Goal: Transaction & Acquisition: Book appointment/travel/reservation

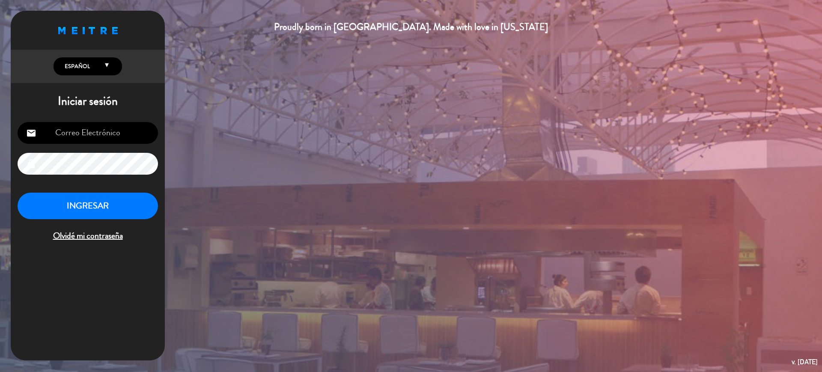
type input "[EMAIL_ADDRESS][DOMAIN_NAME]"
click at [139, 208] on button "INGRESAR" at bounding box center [88, 206] width 140 height 27
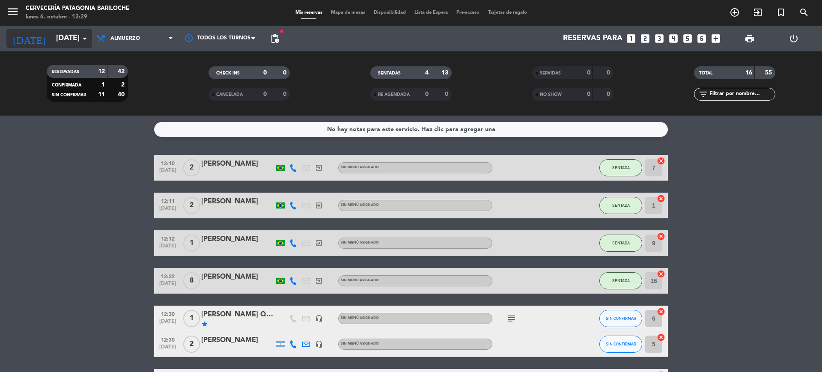
click at [26, 30] on icon "[DATE]" at bounding box center [28, 38] width 45 height 19
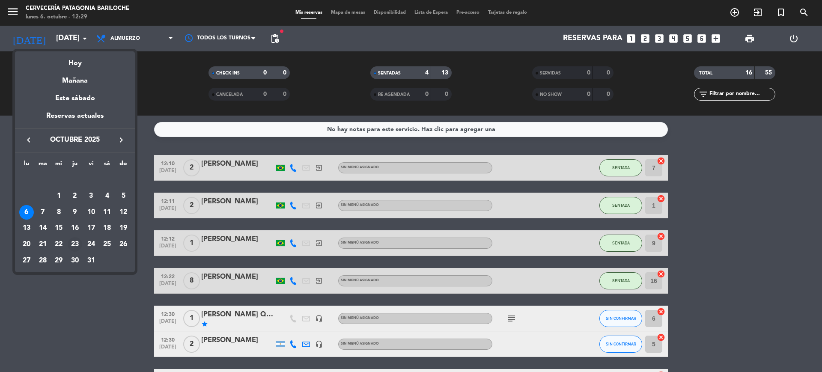
click at [74, 244] on div "23" at bounding box center [75, 244] width 15 height 15
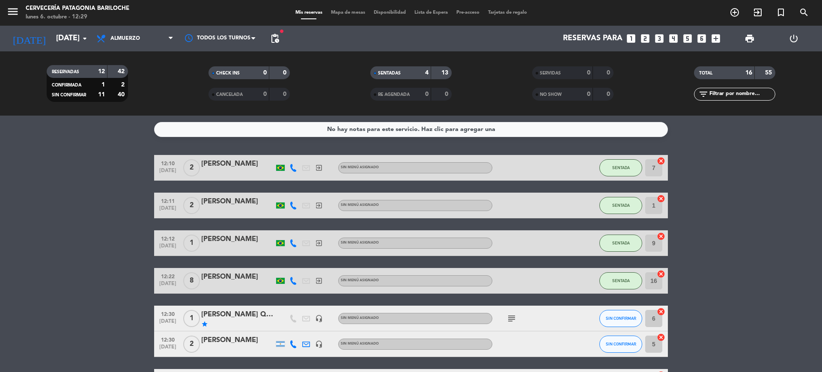
type input "[DEMOGRAPHIC_DATA][DATE]"
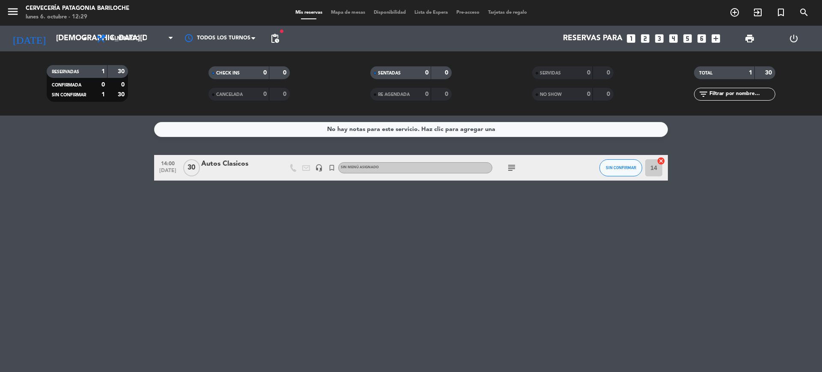
click at [336, 15] on span "Mapa de mesas" at bounding box center [348, 12] width 43 height 5
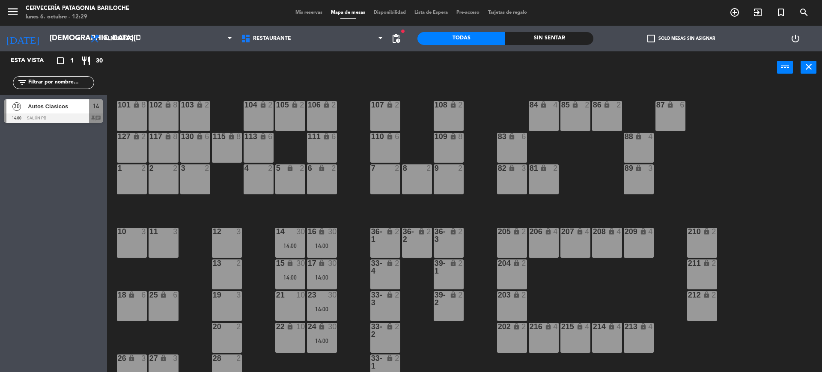
scroll to position [42, 0]
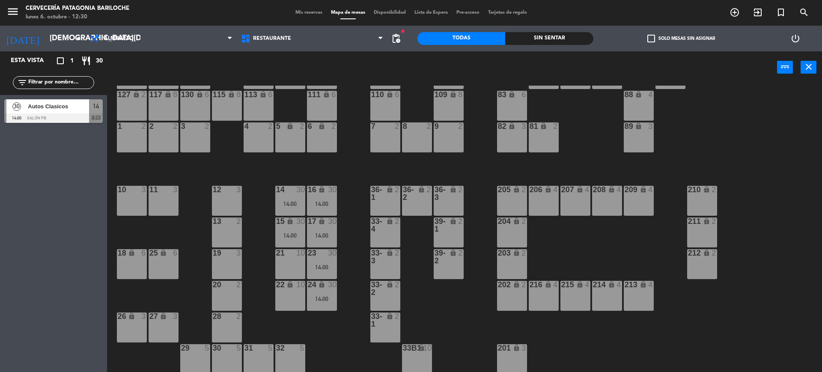
click at [403, 34] on span "pending_actions" at bounding box center [395, 38] width 17 height 17
click at [399, 39] on span "pending_actions" at bounding box center [396, 38] width 10 height 10
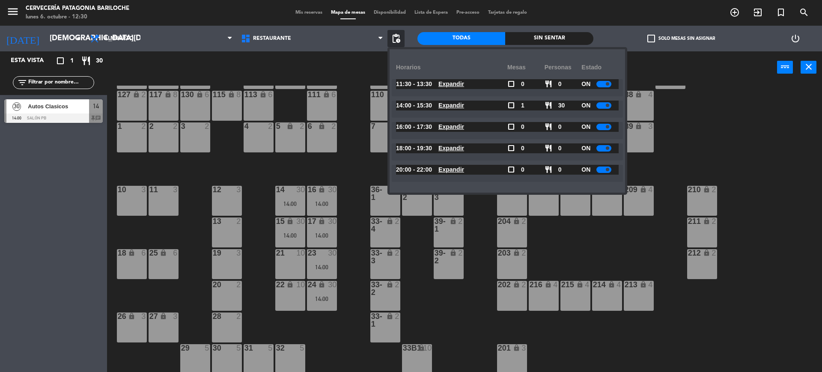
click at [351, 223] on div "101 lock 8 102 lock 8 104 lock 2 105 lock 2 106 lock 2 103 lock 2 107 lock 2 10…" at bounding box center [468, 230] width 707 height 288
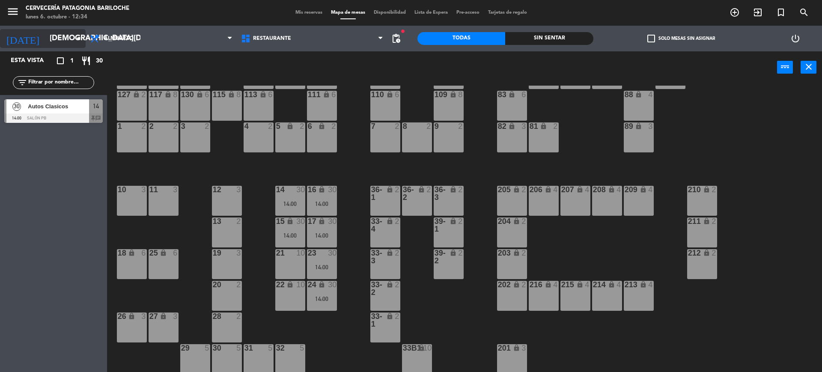
click at [46, 39] on input "[DEMOGRAPHIC_DATA][DATE]" at bounding box center [94, 38] width 99 height 17
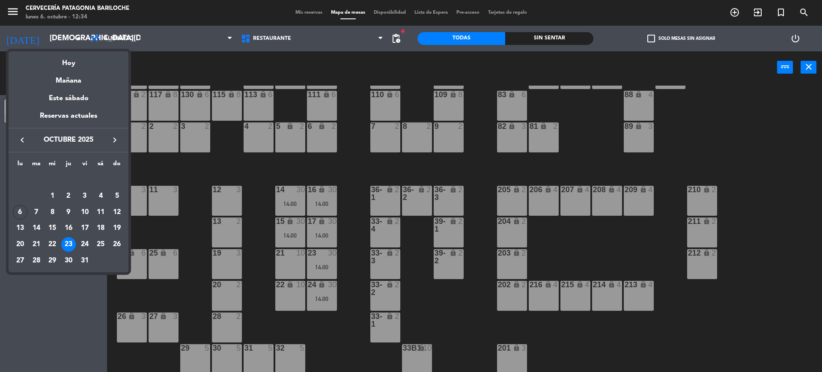
click at [116, 143] on icon "keyboard_arrow_right" at bounding box center [115, 140] width 10 height 10
click at [96, 181] on div "1" at bounding box center [100, 179] width 15 height 15
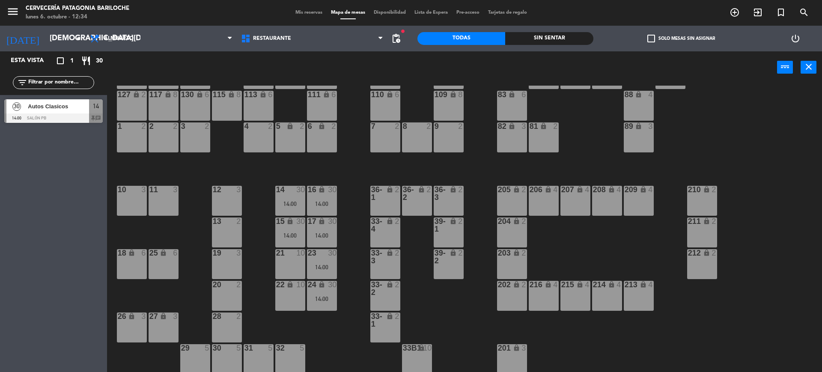
type input "[DATE]"
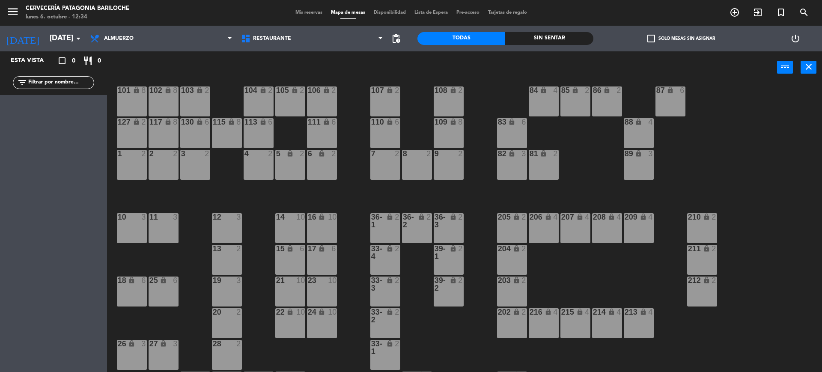
scroll to position [0, 0]
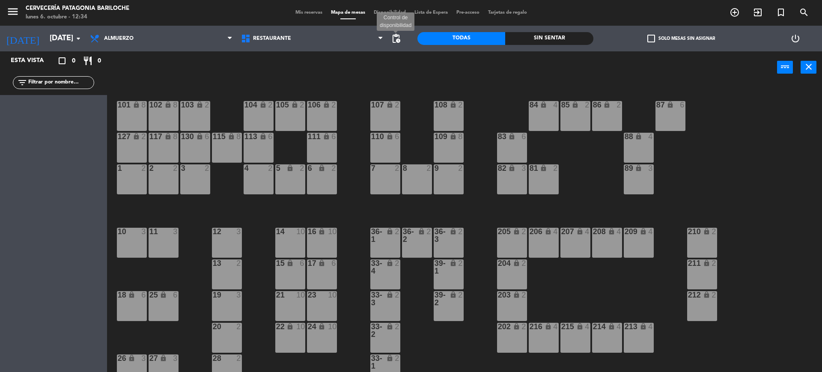
click at [398, 40] on span "pending_actions" at bounding box center [396, 38] width 10 height 10
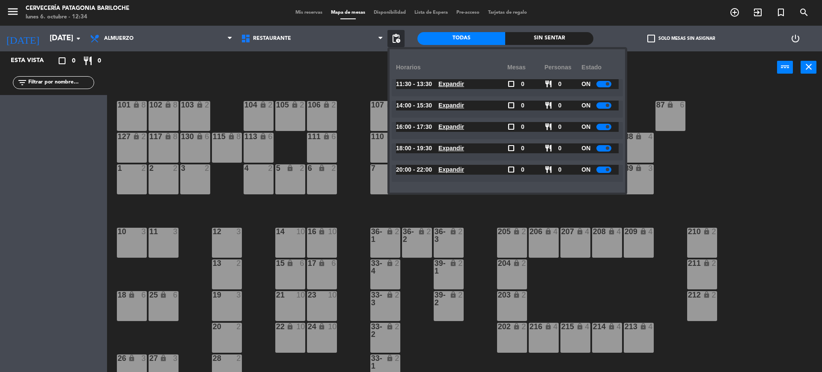
click at [603, 148] on div at bounding box center [603, 148] width 15 height 6
click at [603, 169] on div at bounding box center [603, 169] width 15 height 6
click at [507, 145] on span "check_box_outline_blank" at bounding box center [511, 148] width 8 height 8
click at [509, 148] on span "check_box_outline_blank" at bounding box center [511, 148] width 8 height 8
click at [603, 150] on div at bounding box center [606, 148] width 15 height 6
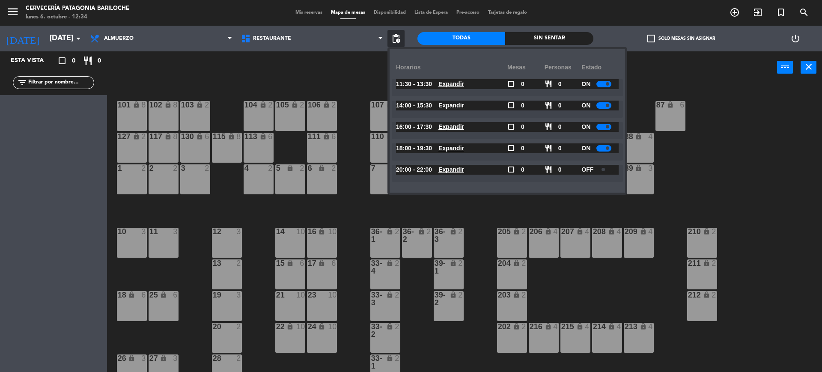
click at [606, 171] on div at bounding box center [606, 169] width 15 height 6
click at [487, 204] on div "101 lock 8 102 lock 8 104 lock 2 105 lock 2 106 lock 2 103 lock 2 107 lock 2 10…" at bounding box center [468, 230] width 707 height 288
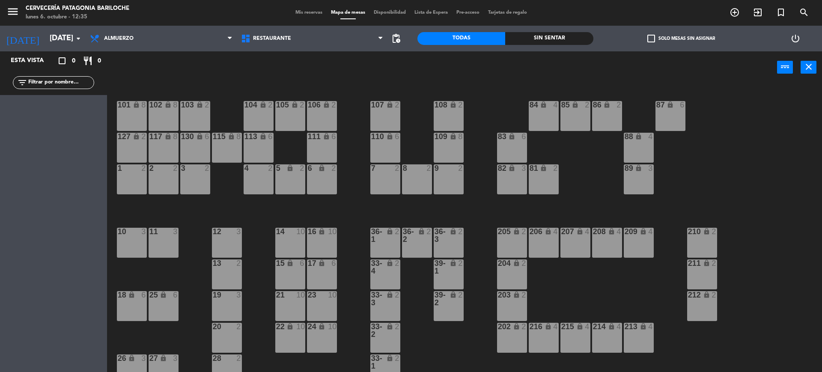
click at [521, 249] on div "205 lock 2" at bounding box center [512, 243] width 30 height 30
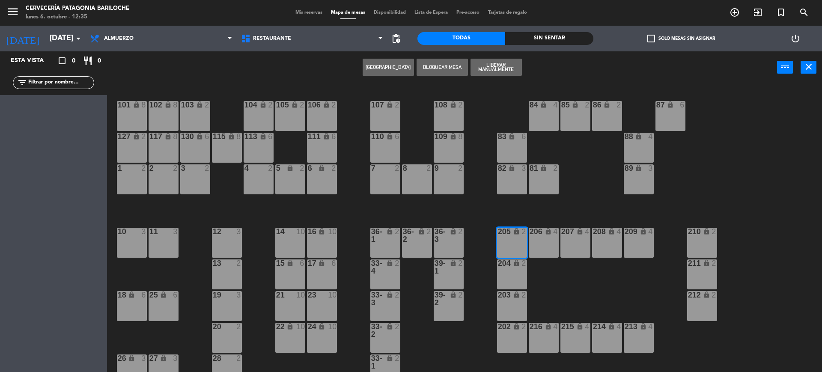
click at [383, 68] on button "[GEOGRAPHIC_DATA]" at bounding box center [387, 67] width 51 height 17
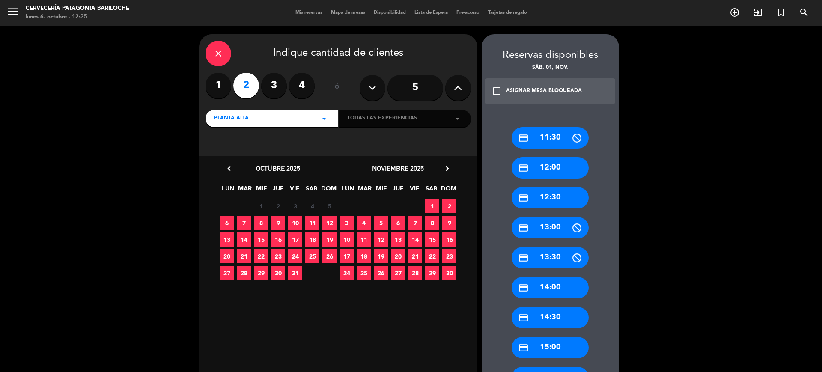
click at [455, 88] on icon at bounding box center [458, 87] width 8 height 13
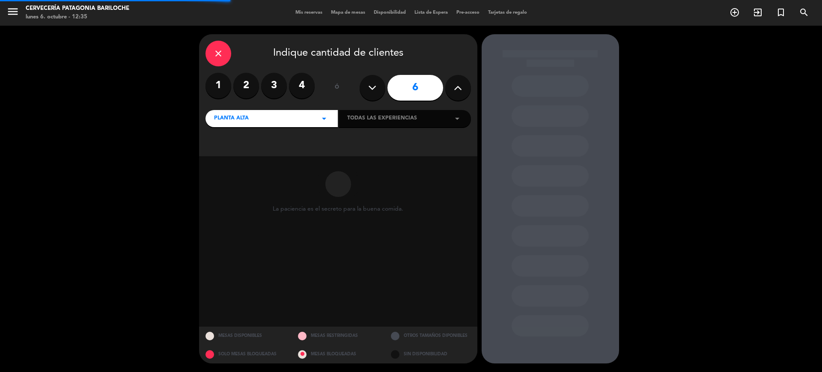
click at [455, 88] on icon at bounding box center [458, 87] width 8 height 13
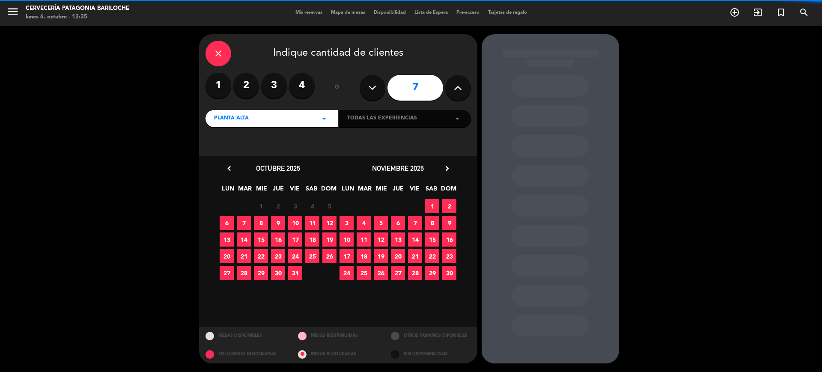
click at [455, 88] on icon at bounding box center [458, 87] width 8 height 13
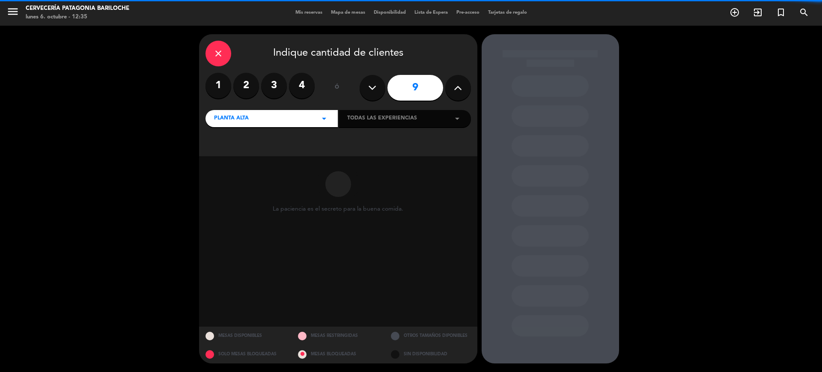
click at [455, 88] on icon at bounding box center [458, 87] width 8 height 13
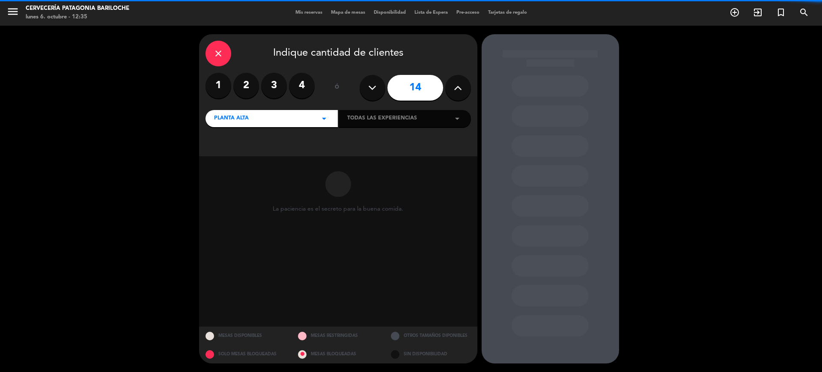
click at [455, 88] on icon at bounding box center [458, 87] width 8 height 13
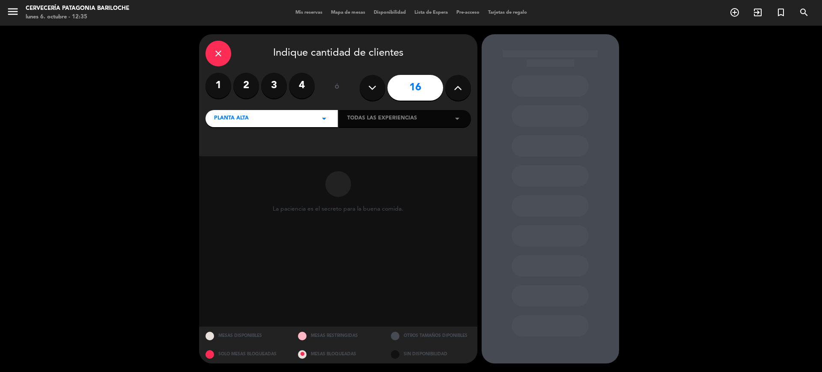
click at [455, 88] on icon at bounding box center [458, 87] width 8 height 13
click at [454, 89] on icon at bounding box center [458, 87] width 8 height 13
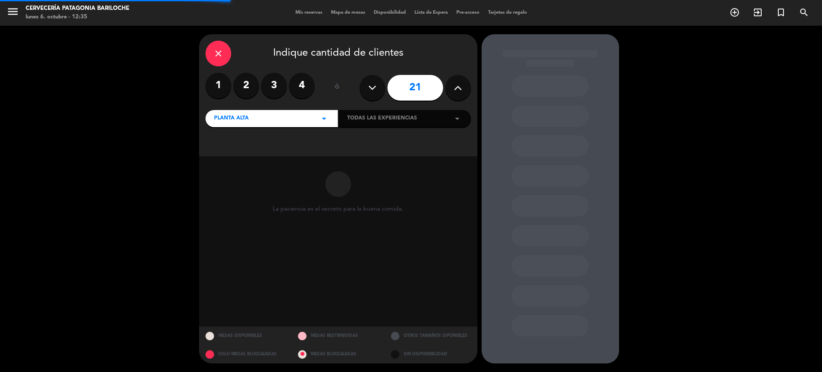
click at [454, 89] on icon at bounding box center [458, 87] width 8 height 13
type input "23"
click at [454, 89] on icon at bounding box center [458, 87] width 8 height 13
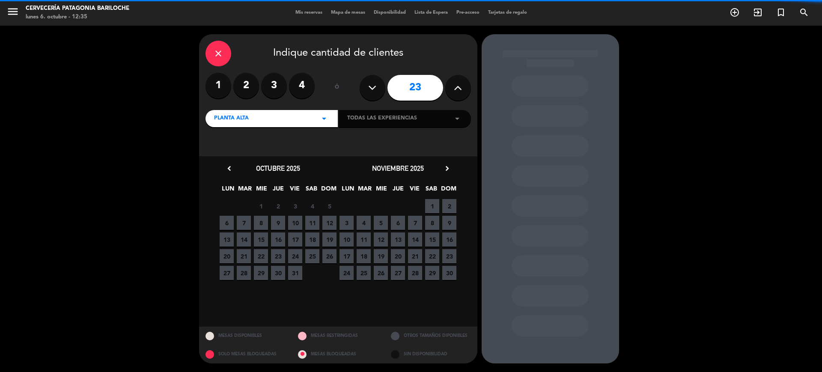
click at [454, 89] on icon at bounding box center [458, 87] width 8 height 13
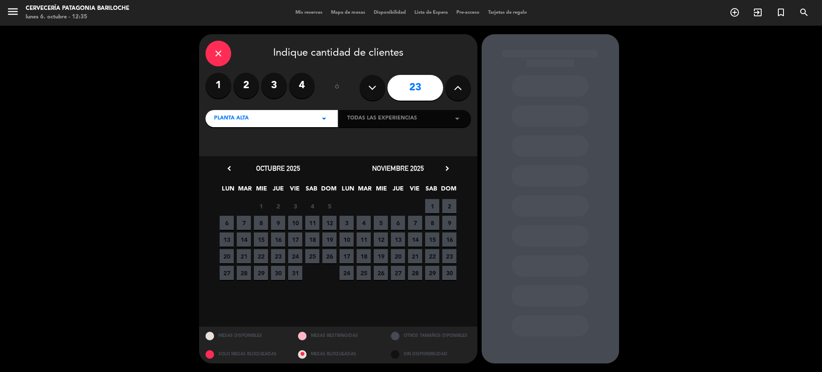
click at [454, 89] on icon at bounding box center [458, 87] width 8 height 13
click at [425, 92] on input "23" at bounding box center [415, 88] width 56 height 26
click at [431, 209] on span "1" at bounding box center [432, 206] width 14 height 14
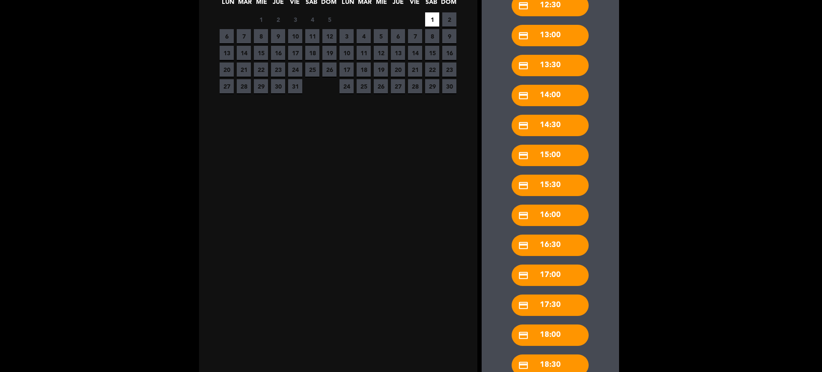
scroll to position [240, 0]
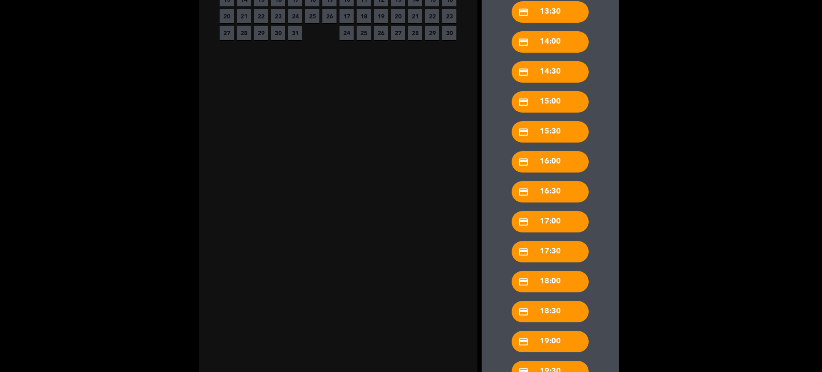
click at [551, 314] on div "credit_card 18:30" at bounding box center [549, 311] width 77 height 21
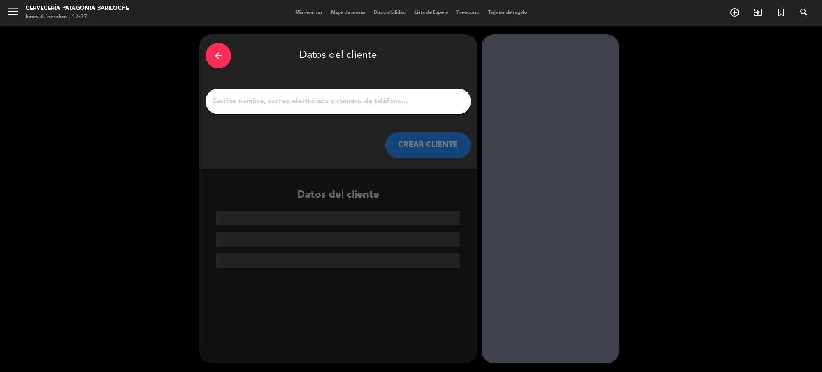
scroll to position [0, 0]
click at [275, 101] on input "1" at bounding box center [338, 101] width 252 height 12
paste input "VML / [PERSON_NAME]"
type input "VML / [PERSON_NAME]"
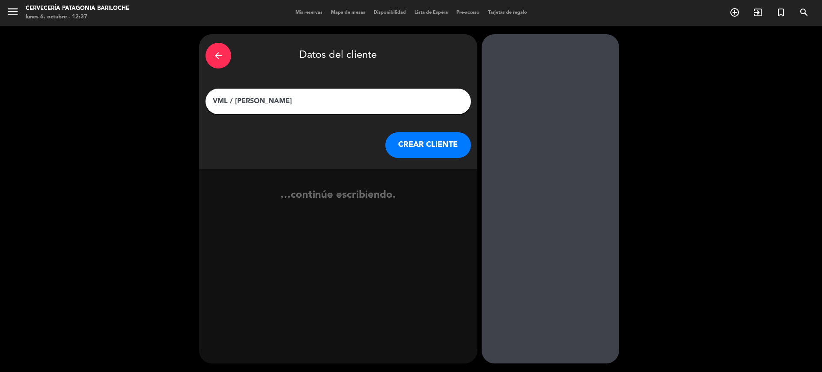
click at [396, 141] on button "CREAR CLIENTE" at bounding box center [428, 145] width 86 height 26
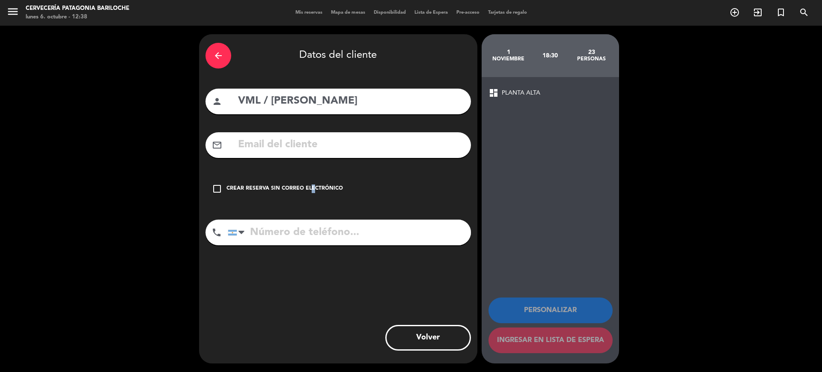
click at [314, 210] on div "arrow_back Datos del cliente person VML / [PERSON_NAME] mail_outline check_box_…" at bounding box center [338, 198] width 278 height 329
click at [282, 173] on div "arrow_back Datos del cliente person VML / [PERSON_NAME] mail_outline check_box_…" at bounding box center [338, 198] width 278 height 329
click at [274, 182] on div "check_box_outline_blank Crear reserva sin correo electrónico" at bounding box center [337, 189] width 265 height 26
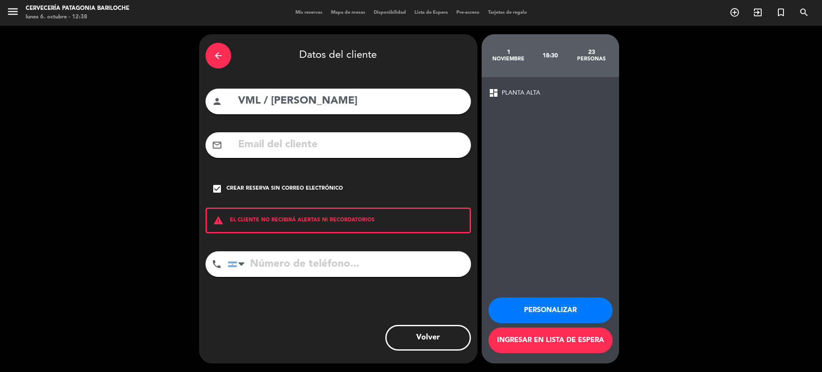
click at [544, 308] on button "Personalizar" at bounding box center [550, 310] width 124 height 26
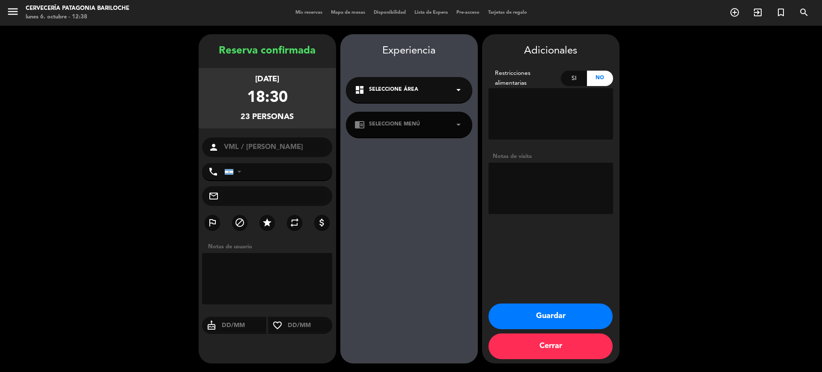
click at [257, 266] on textarea at bounding box center [267, 278] width 131 height 51
click at [258, 113] on div "23 personas" at bounding box center [267, 117] width 53 height 12
click at [270, 155] on div "person VML / [PERSON_NAME]" at bounding box center [267, 147] width 131 height 20
click at [271, 107] on div "18:30" at bounding box center [267, 98] width 41 height 25
drag, startPoint x: 212, startPoint y: 148, endPoint x: 260, endPoint y: 103, distance: 66.0
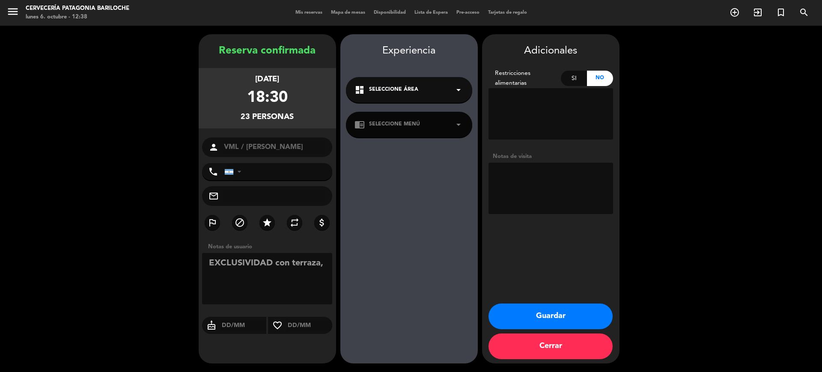
click at [212, 148] on icon "person" at bounding box center [213, 147] width 10 height 10
click at [264, 100] on div "18:30" at bounding box center [267, 98] width 41 height 25
drag, startPoint x: 264, startPoint y: 94, endPoint x: 259, endPoint y: 94, distance: 5.6
click at [264, 94] on div "18:30" at bounding box center [267, 98] width 41 height 25
click at [264, 125] on div "[DATE] 18:30 23 personas" at bounding box center [267, 98] width 137 height 60
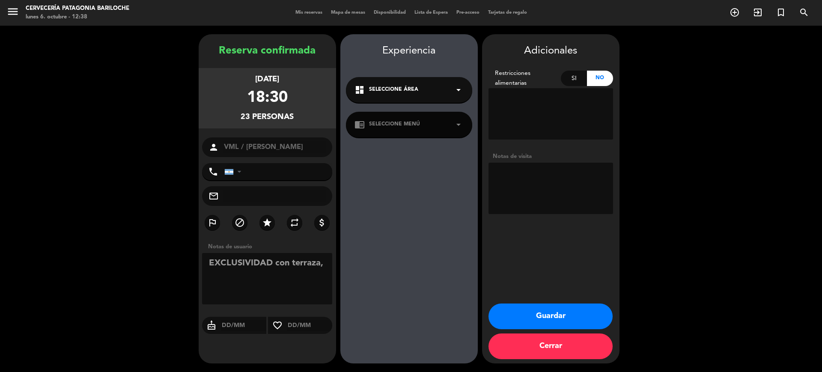
click at [325, 274] on textarea at bounding box center [267, 278] width 131 height 51
type textarea "EXCLUSIVIDAD con terraza, menú travesía. barra libre"
click at [522, 320] on button "Guardar" at bounding box center [550, 316] width 124 height 26
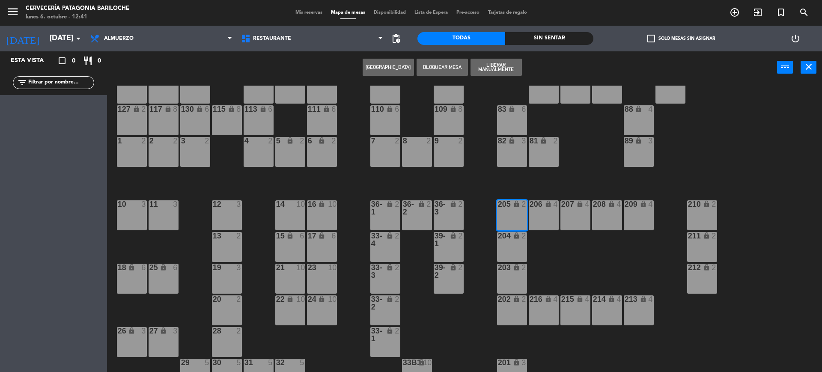
scroll to position [42, 0]
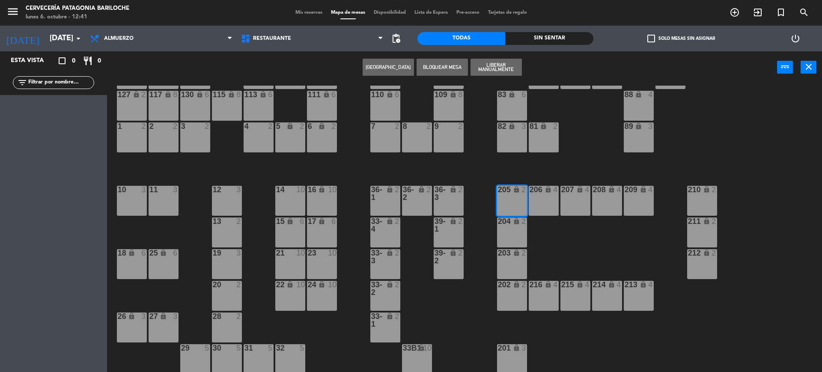
click at [652, 366] on div "101 lock 8 102 lock 8 104 lock 2 105 lock 2 106 lock 2 103 lock 2 107 lock 2 10…" at bounding box center [468, 230] width 707 height 288
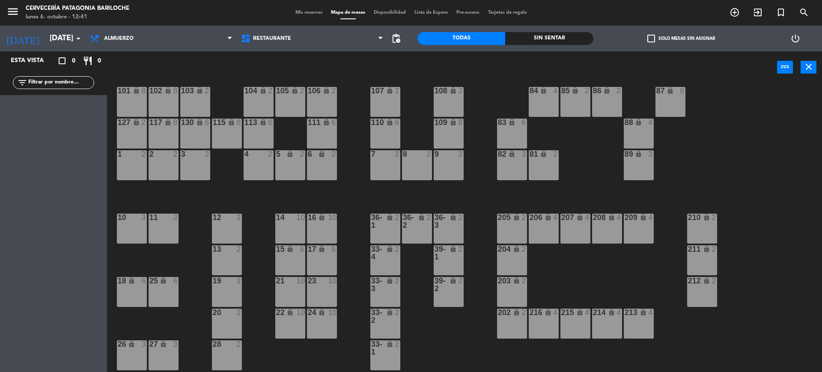
scroll to position [0, 0]
